Goal: Task Accomplishment & Management: Complete application form

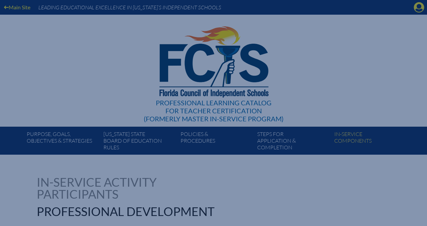
select select "24"
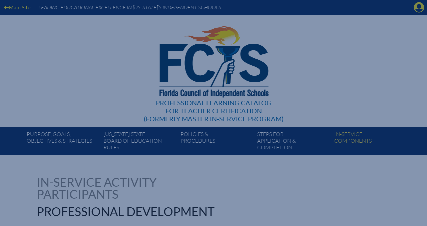
select select "24"
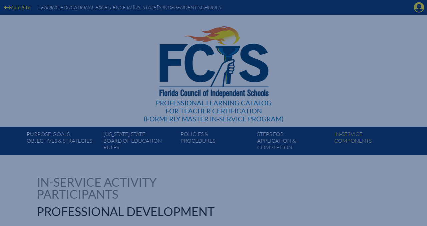
select select "24"
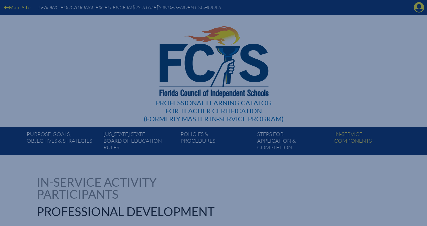
select select "24"
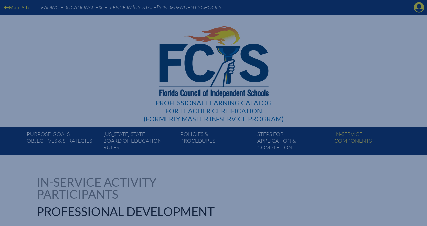
select select "24"
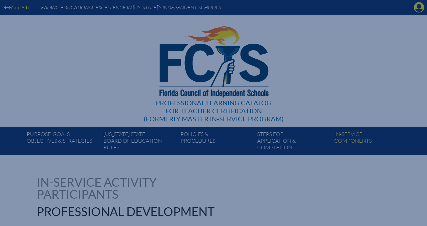
select select "24"
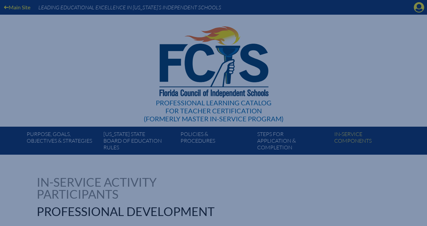
select select "24"
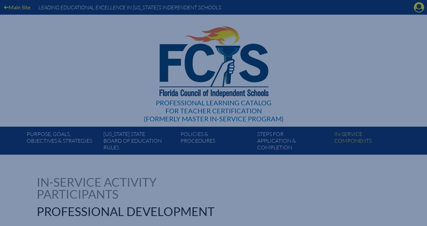
select select "24"
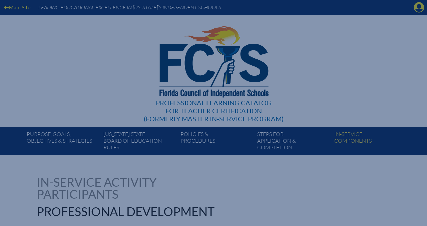
select select "24"
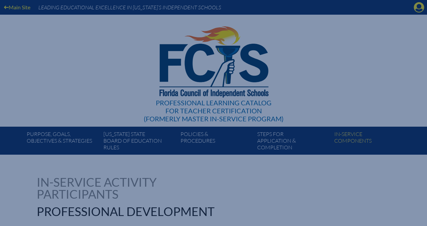
select select "24"
